Goal: Consume media (video, audio): Consume media (video, audio)

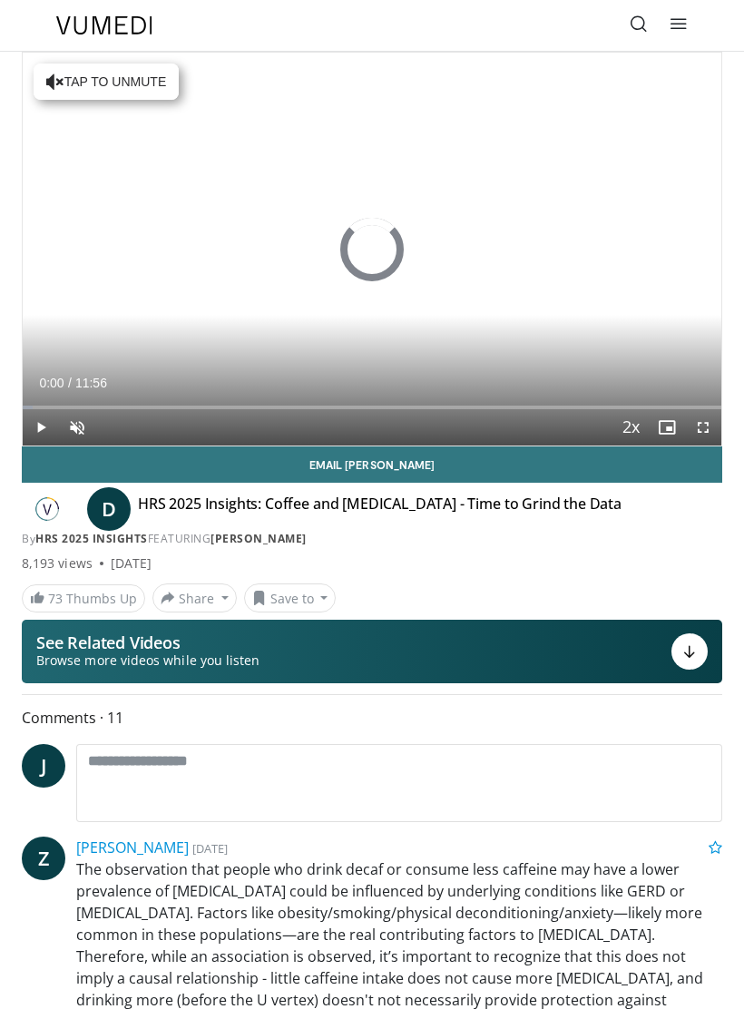
click at [450, 504] on h4 "HRS 2025 Insights: Coffee and [MEDICAL_DATA] - Time to Grind the Data" at bounding box center [380, 509] width 484 height 29
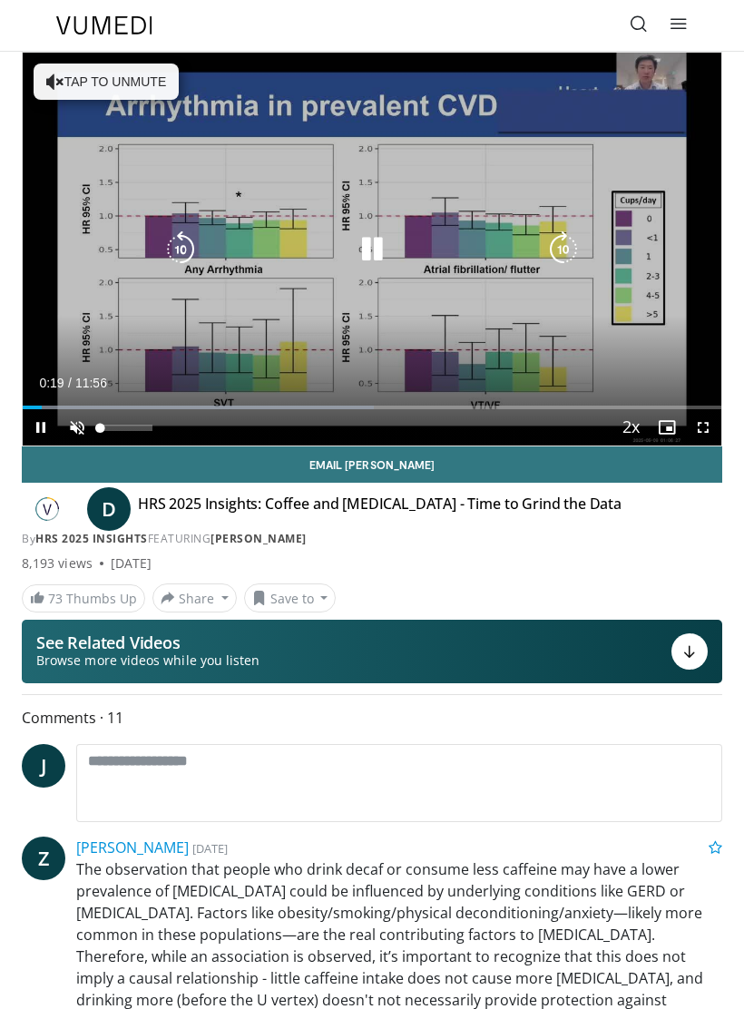
click at [90, 426] on span "Video Player" at bounding box center [77, 427] width 36 height 36
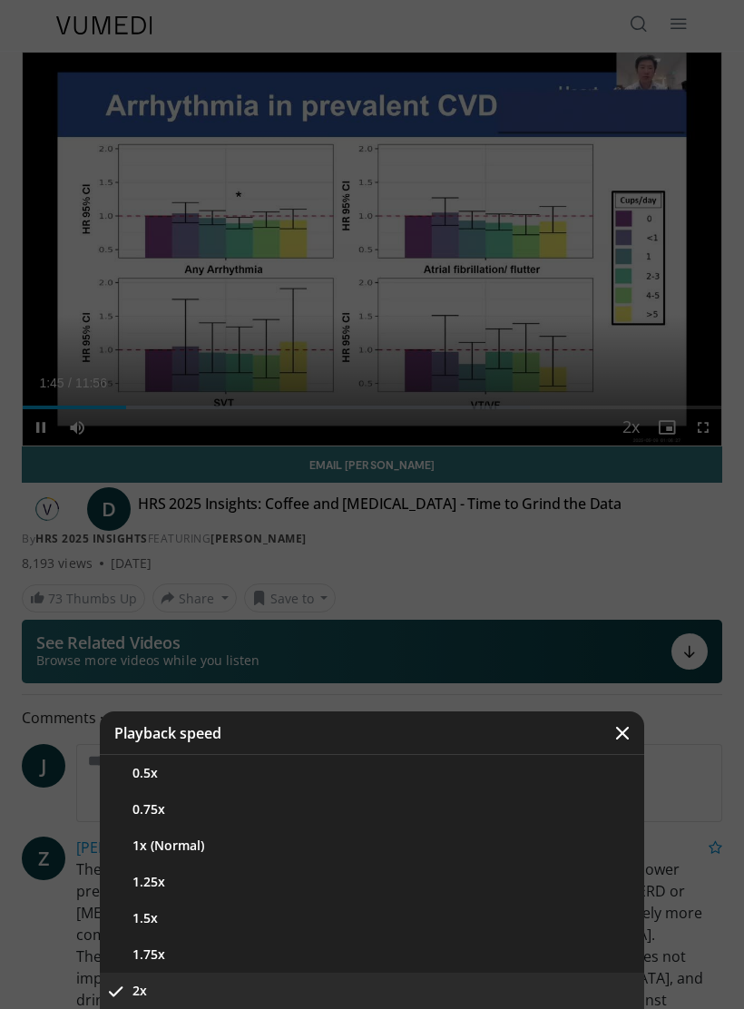
click at [206, 857] on button "1x (Normal)" at bounding box center [372, 846] width 544 height 36
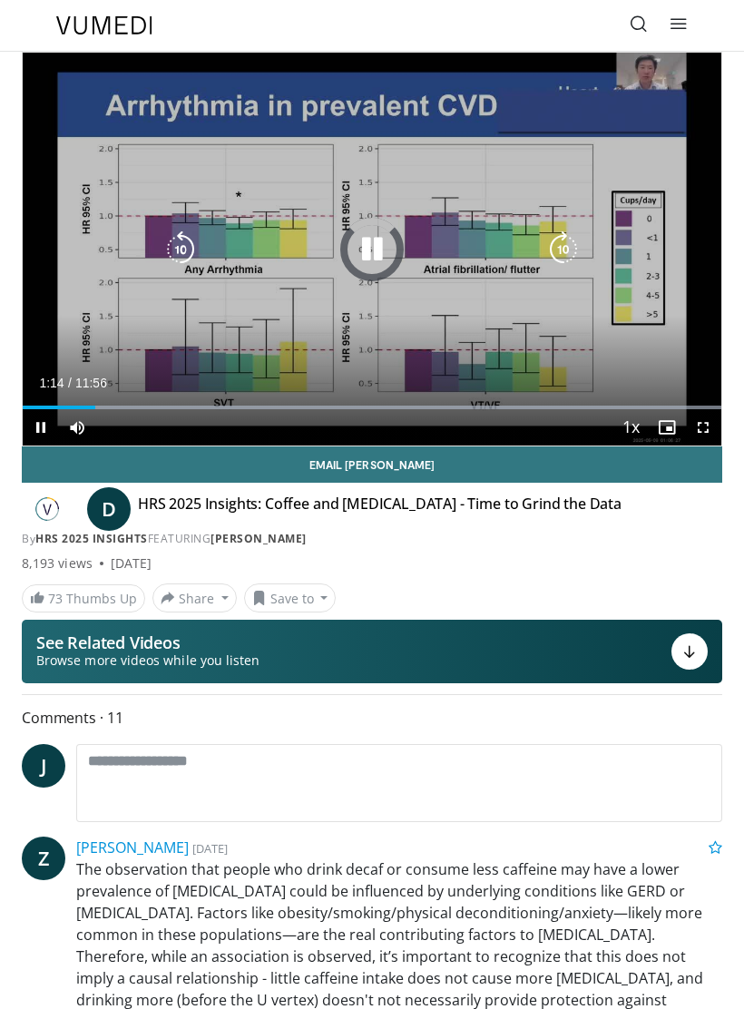
click at [135, 407] on div "Progress Bar" at bounding box center [372, 408] width 699 height 4
click at [99, 408] on div "Progress Bar" at bounding box center [80, 408] width 115 height 4
click at [93, 407] on div "Progress Bar" at bounding box center [320, 408] width 458 height 4
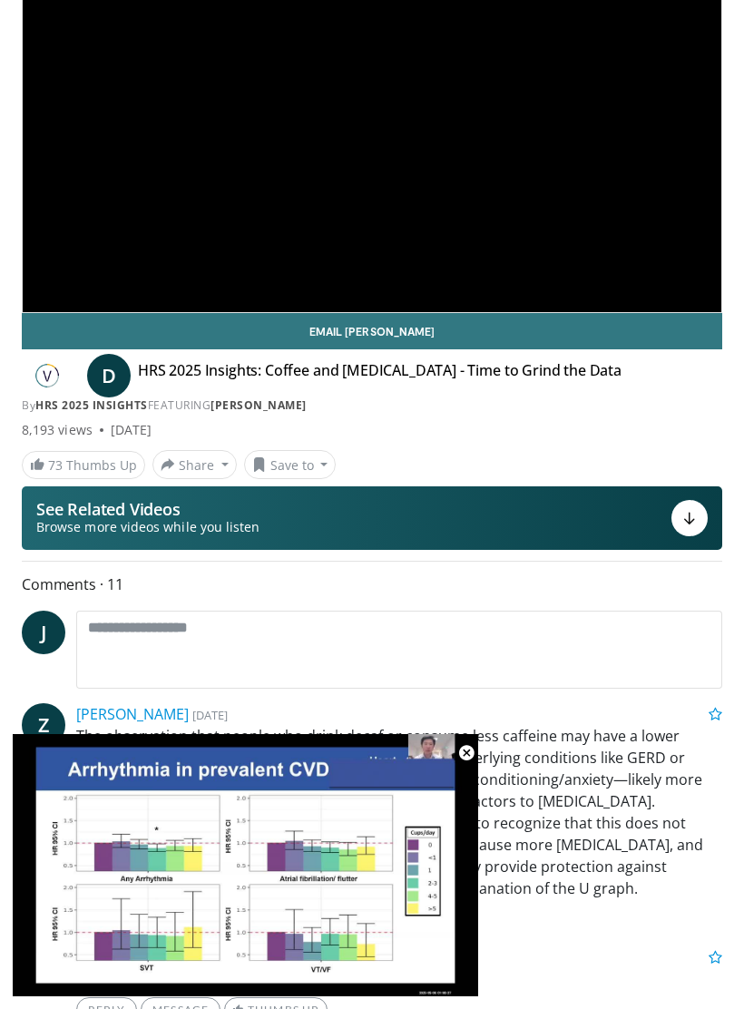
scroll to position [134, 0]
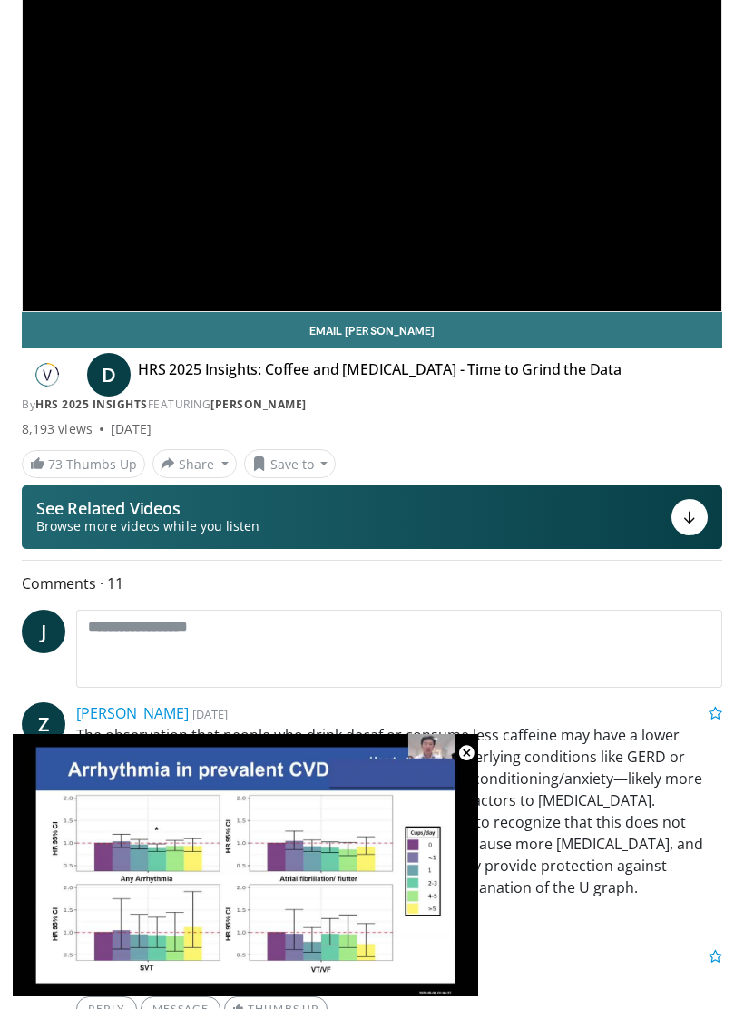
click at [487, 319] on link "Email [PERSON_NAME]" at bounding box center [372, 330] width 701 height 36
